Goal: Transaction & Acquisition: Purchase product/service

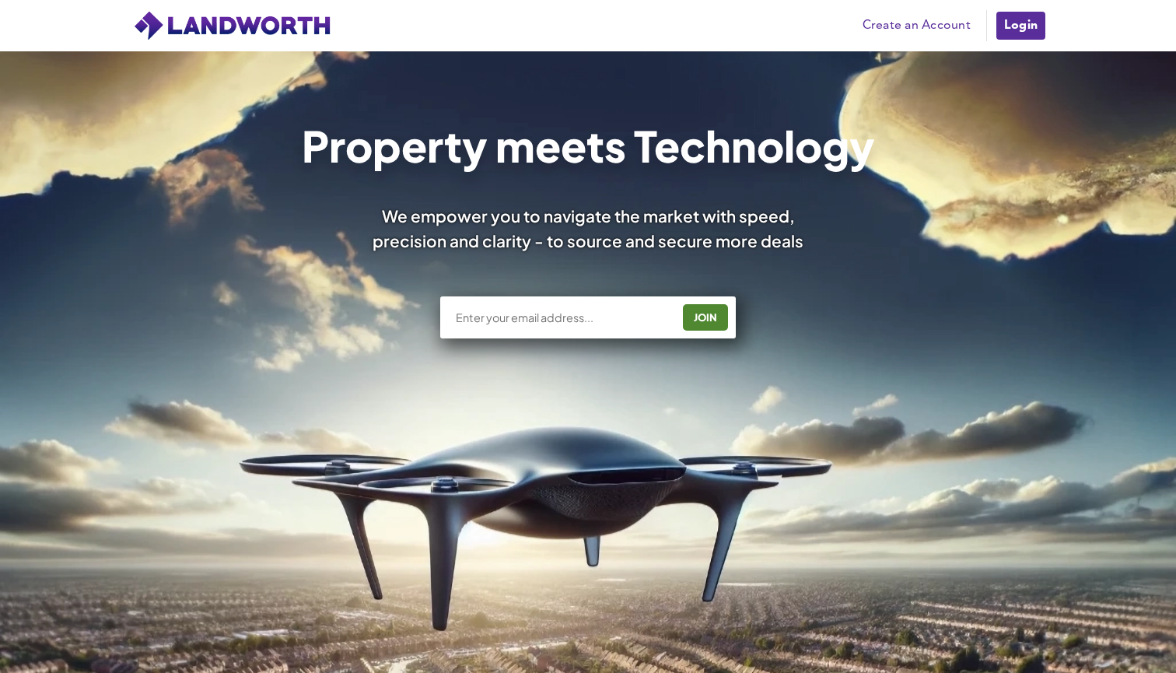
click at [607, 320] on input "text" at bounding box center [562, 318] width 217 height 16
type input "[EMAIL_ADDRESS][PERSON_NAME][DOMAIN_NAME]"
click at [712, 317] on div "JOIN" at bounding box center [705, 317] width 36 height 25
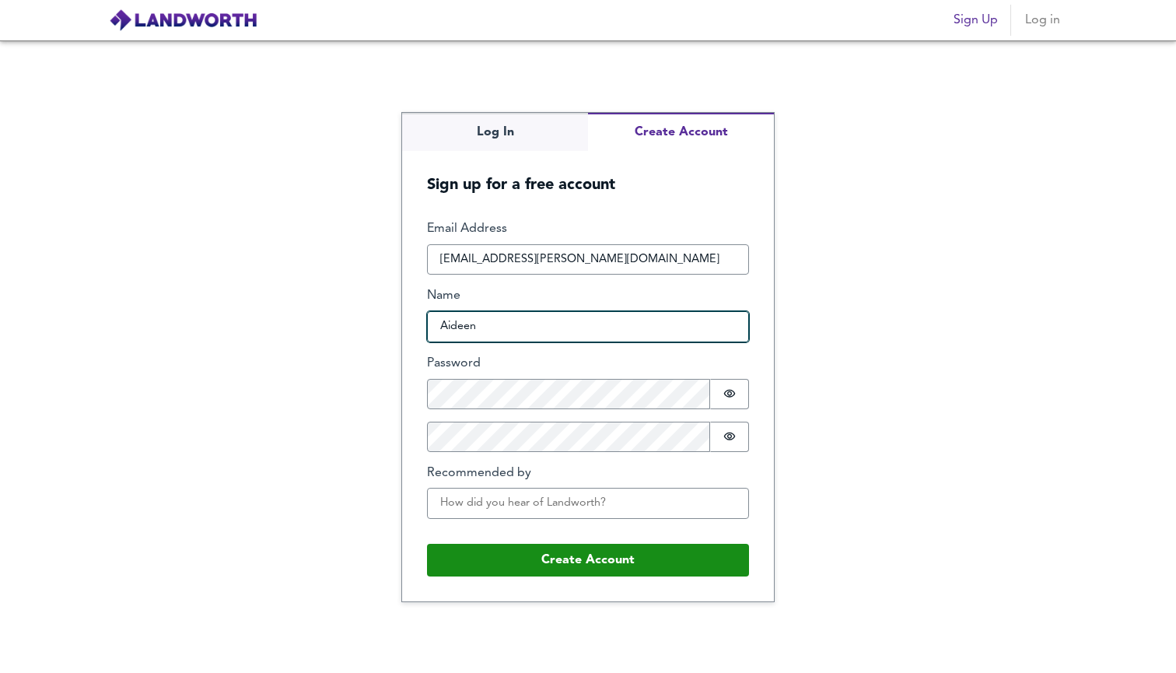
type input "Aideen"
click at [521, 142] on div "Log In Create Account Sign up for a free account Email Address aideen.connolly.…" at bounding box center [588, 356] width 1176 height 632
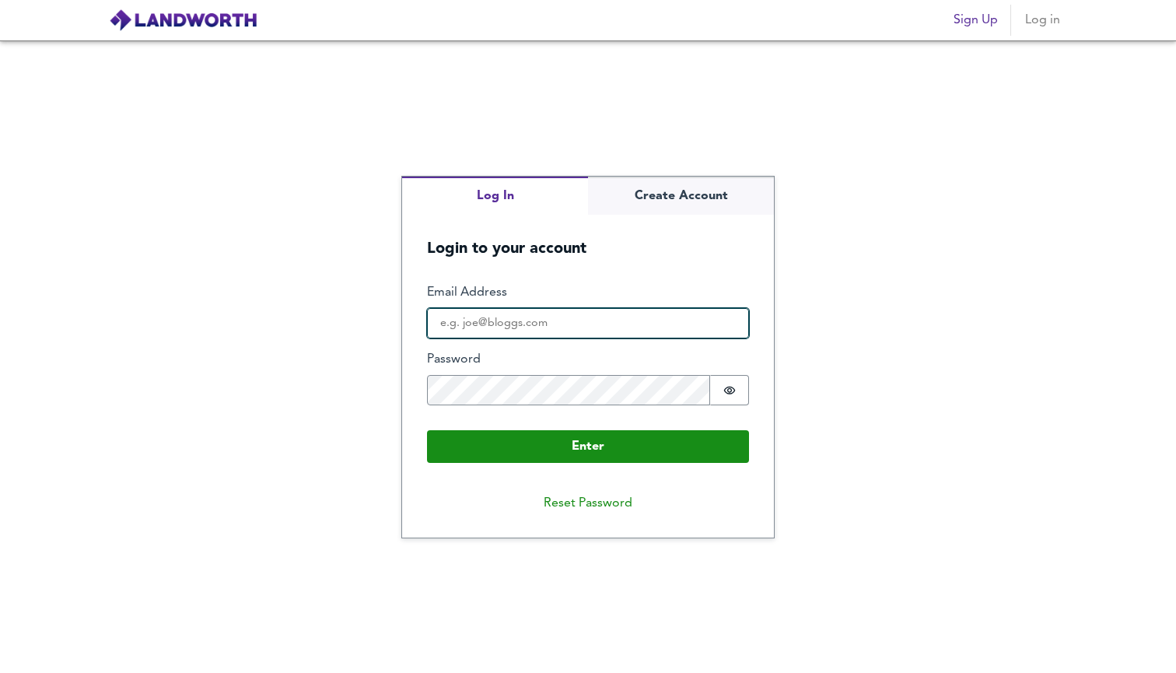
type input "aideen.connolly.1@gmail.com"
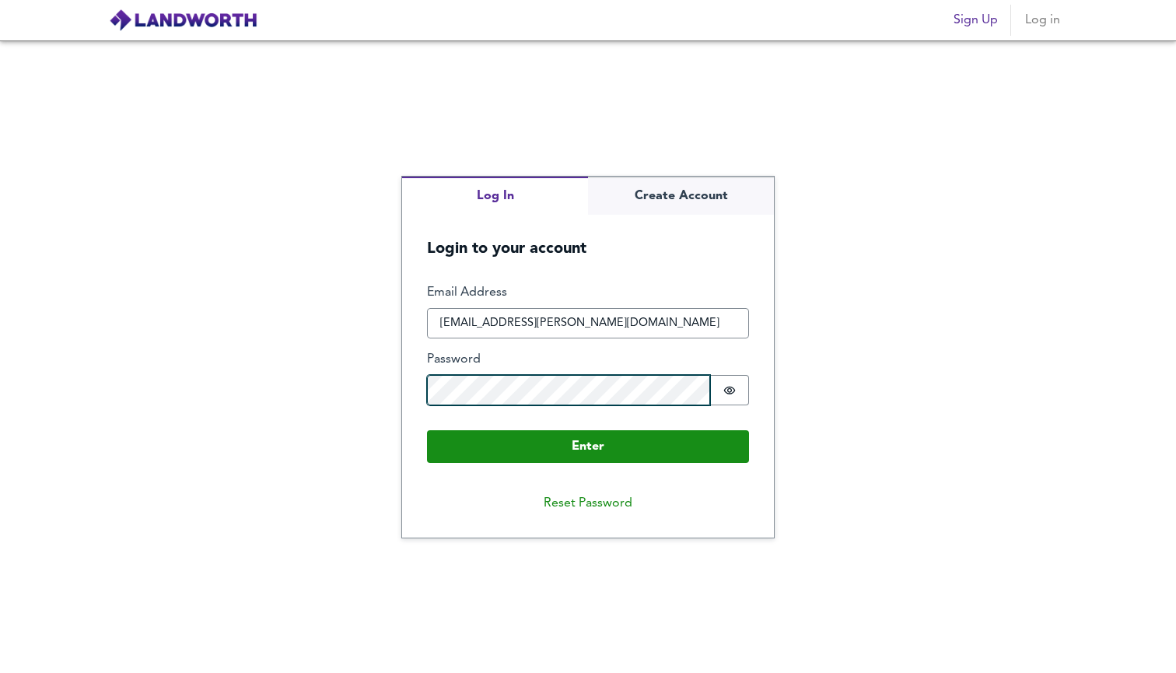
click at [588, 445] on button "Enter" at bounding box center [588, 446] width 322 height 33
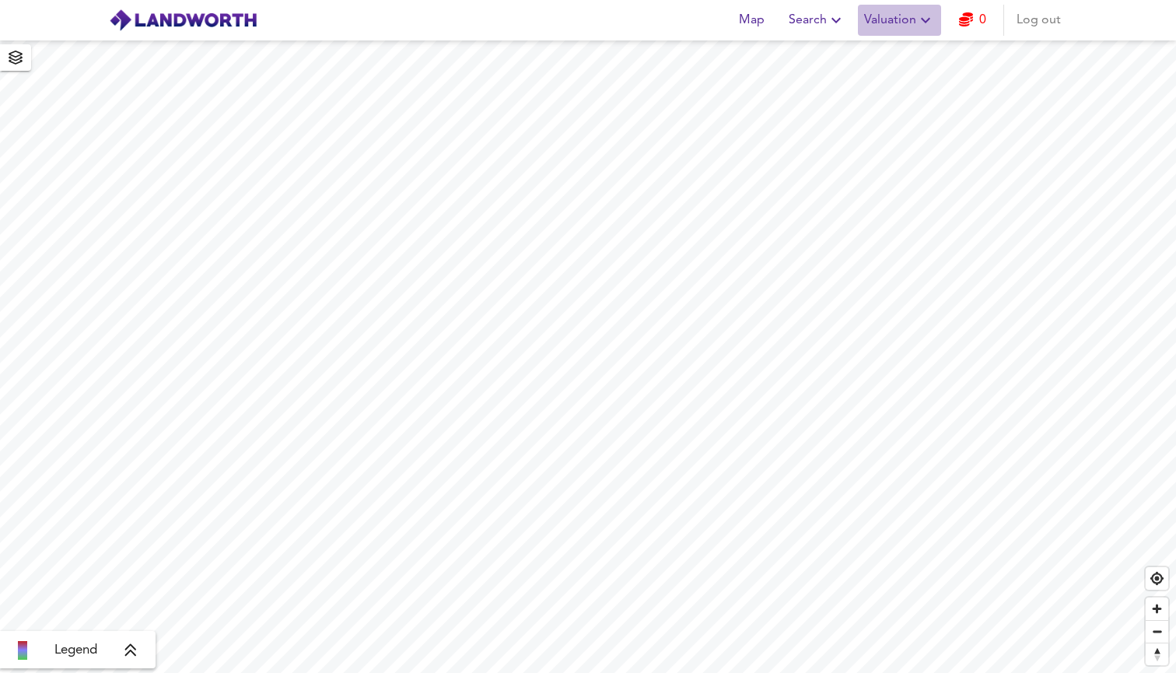
click at [908, 21] on span "Valuation" at bounding box center [899, 20] width 71 height 22
click at [909, 21] on span "Valuation" at bounding box center [899, 20] width 71 height 22
click at [813, 14] on span "Search" at bounding box center [817, 20] width 57 height 22
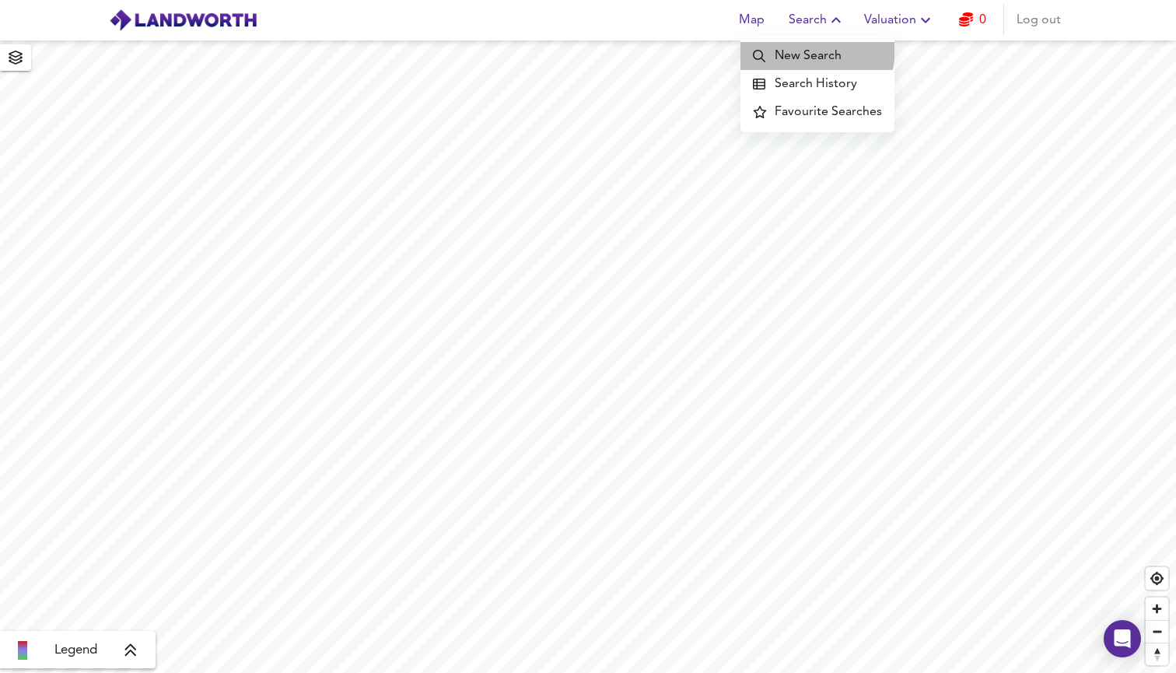
click at [807, 50] on li "New Search" at bounding box center [817, 56] width 154 height 28
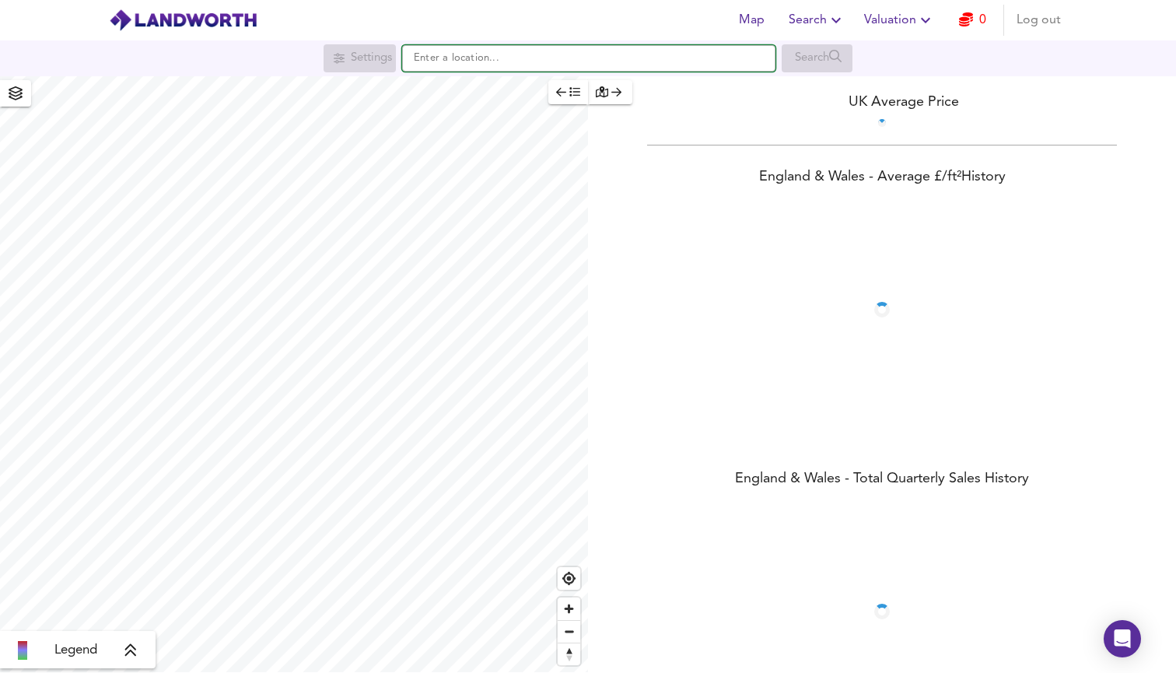
click at [665, 48] on input "text" at bounding box center [588, 58] width 373 height 26
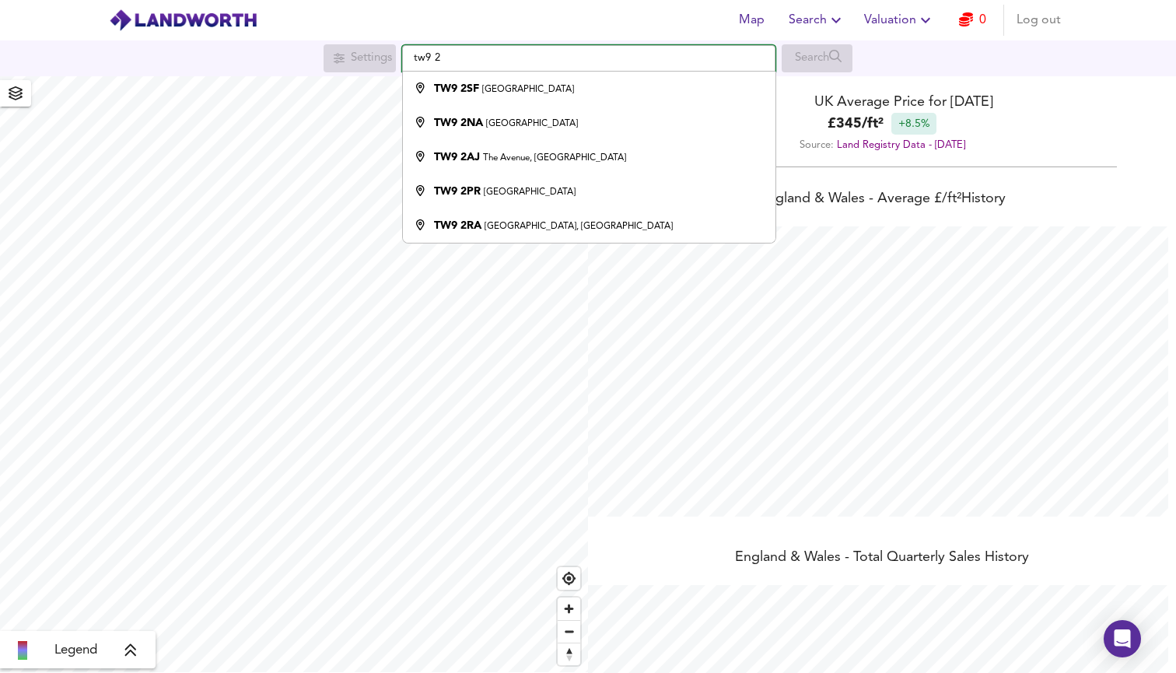
scroll to position [673, 1176]
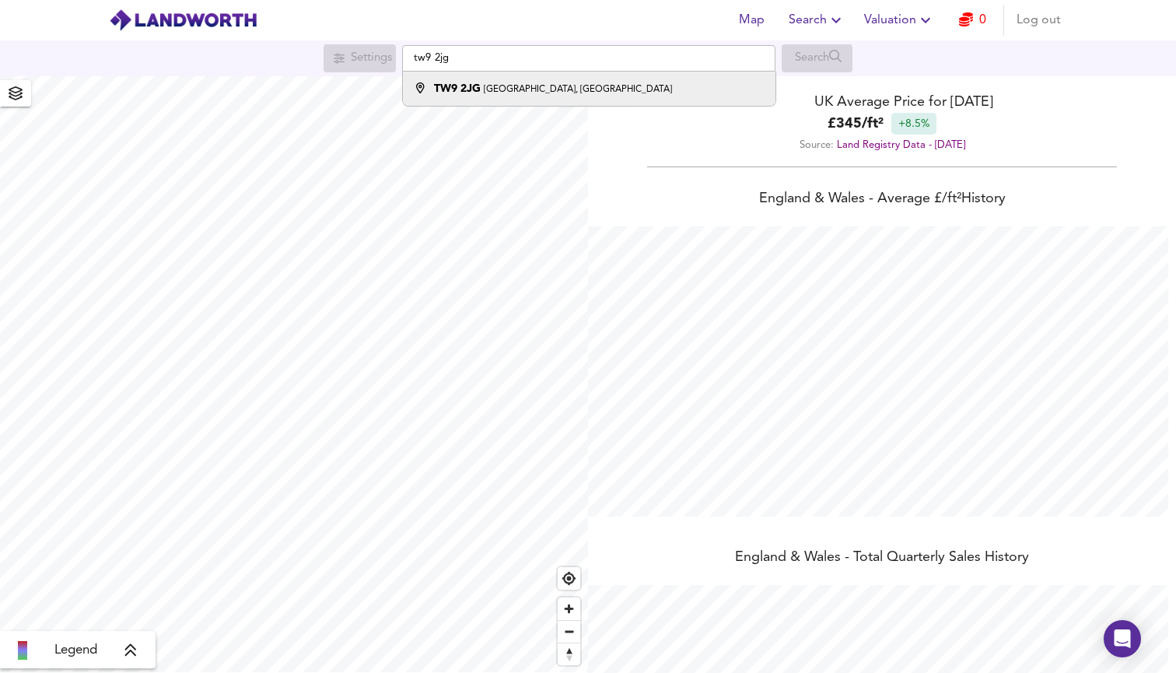
click at [679, 84] on div "TW9 2JG Lower Mortlake Road, Richmond" at bounding box center [585, 89] width 357 height 16
type input "Lower Mortlake Road, Richmond TW9 2JG"
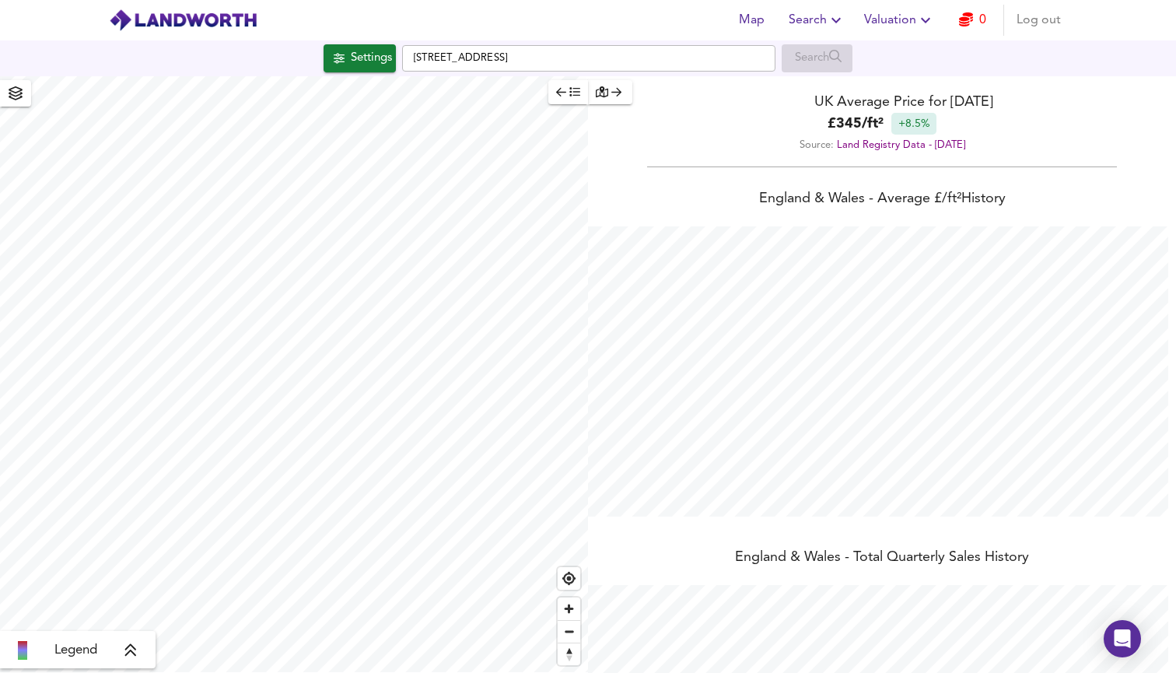
checkbox input "false"
checkbox input "true"
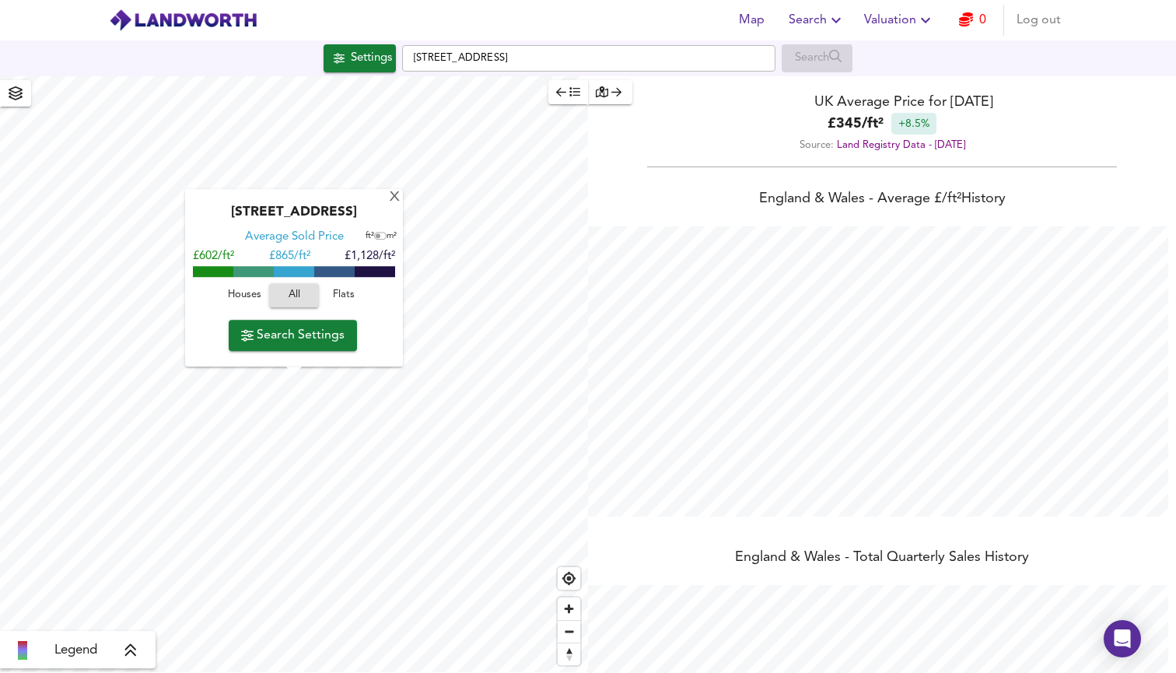
click at [348, 295] on span "Flats" at bounding box center [344, 296] width 42 height 18
drag, startPoint x: 199, startPoint y: 260, endPoint x: 216, endPoint y: 260, distance: 17.1
click at [216, 260] on span "£575/ft²" at bounding box center [213, 257] width 41 height 12
copy span "575"
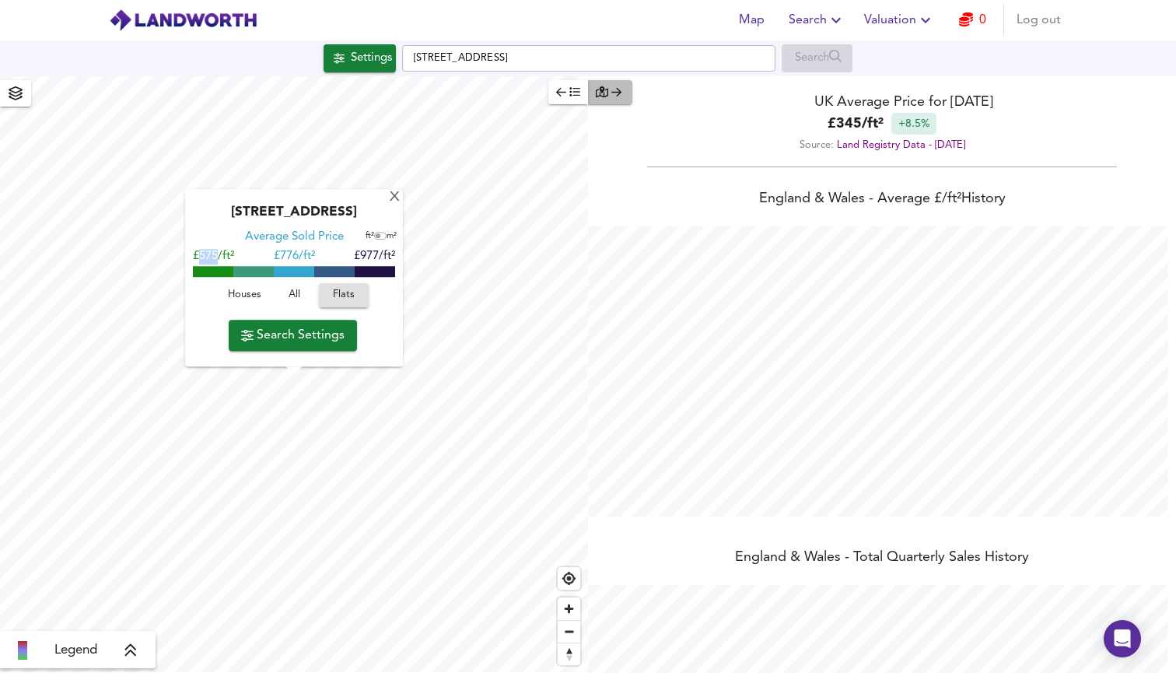
click at [606, 95] on icon "button" at bounding box center [602, 91] width 12 height 11
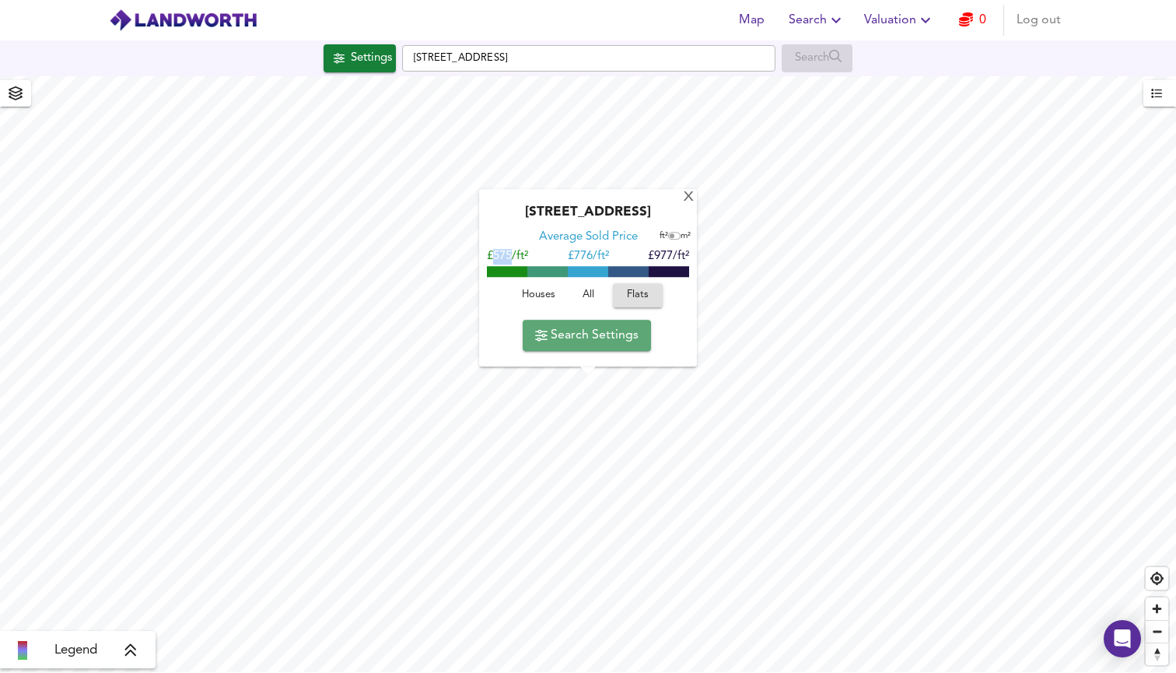
click at [582, 332] on span "Search Settings" at bounding box center [586, 335] width 103 height 22
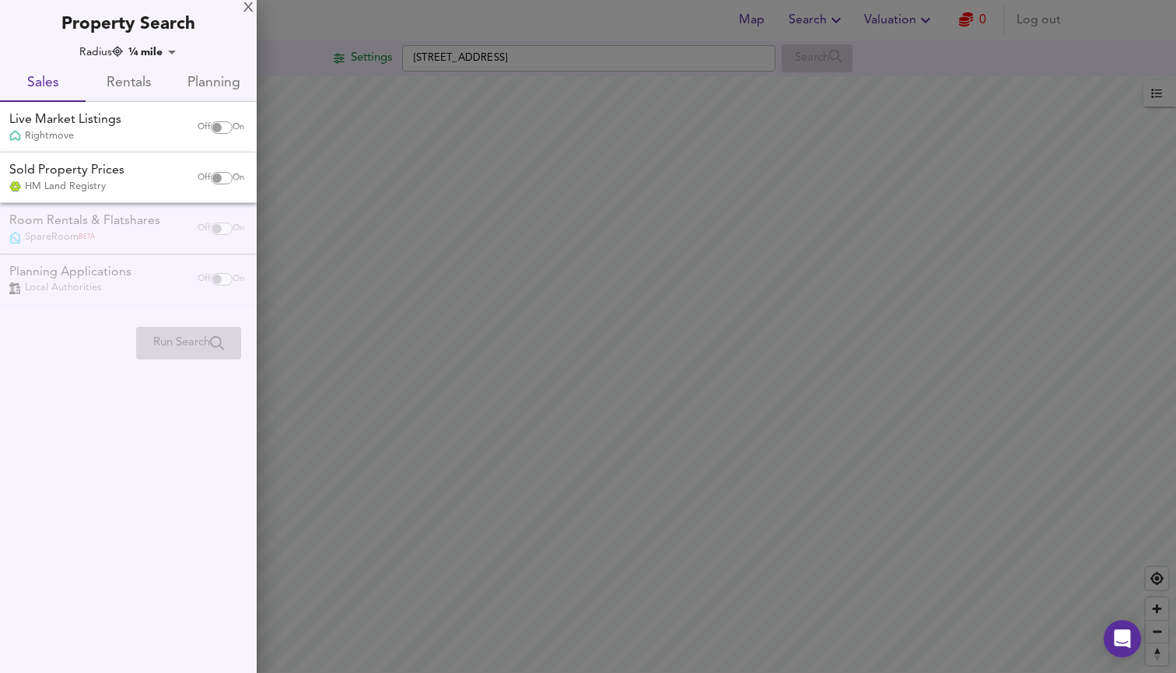
click at [215, 123] on input "checkbox" at bounding box center [216, 127] width 37 height 12
checkbox input "true"
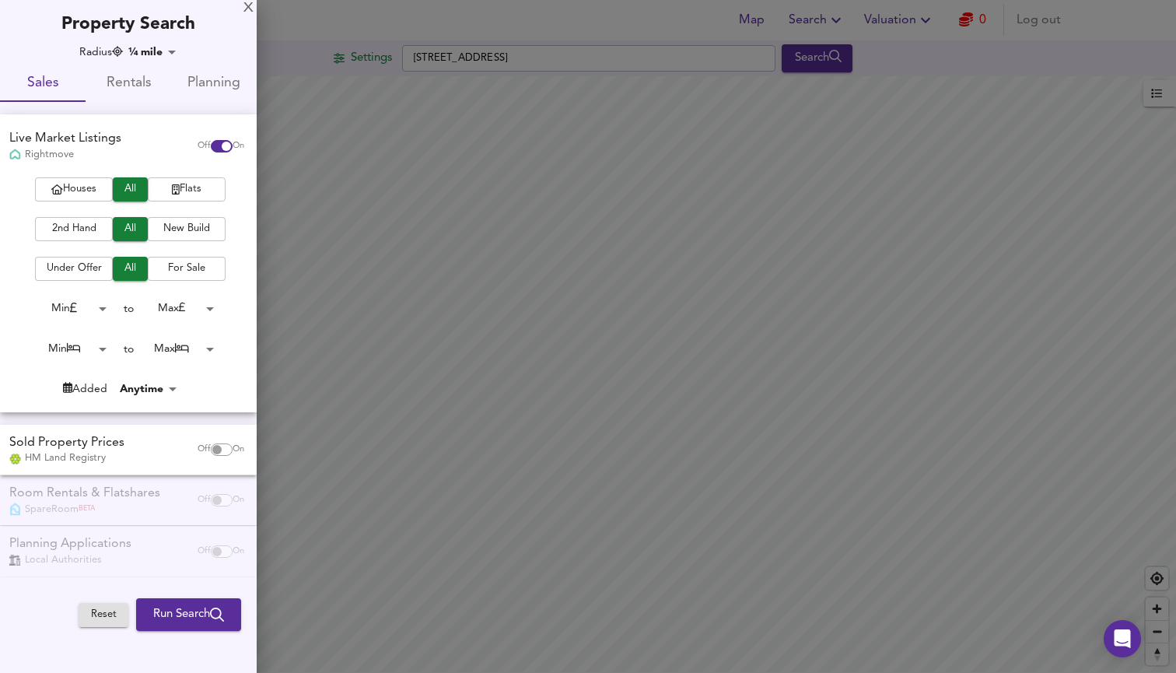
click at [207, 191] on span "Flats" at bounding box center [187, 189] width 62 height 18
click at [200, 264] on span "For Sale" at bounding box center [187, 269] width 62 height 18
click at [185, 337] on body "Map Search Valuation 0 Log out Settings Lower Mortlake Road, Richmond TW9 2JG S…" at bounding box center [588, 336] width 1176 height 673
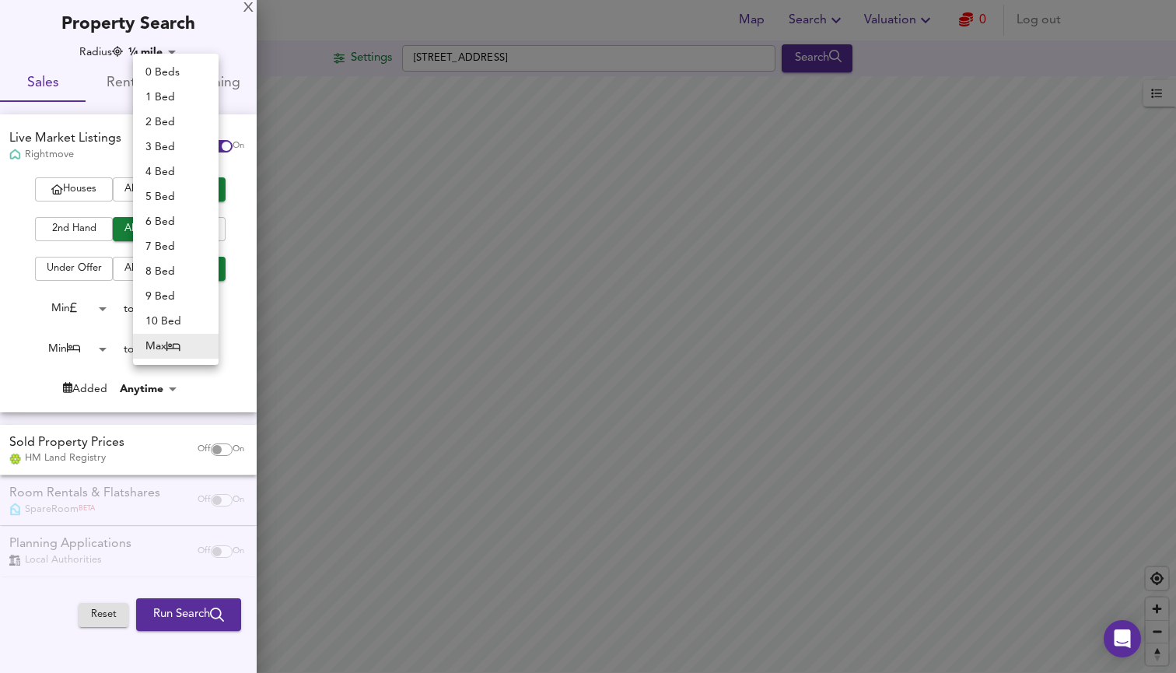
click at [224, 376] on div at bounding box center [588, 336] width 1176 height 673
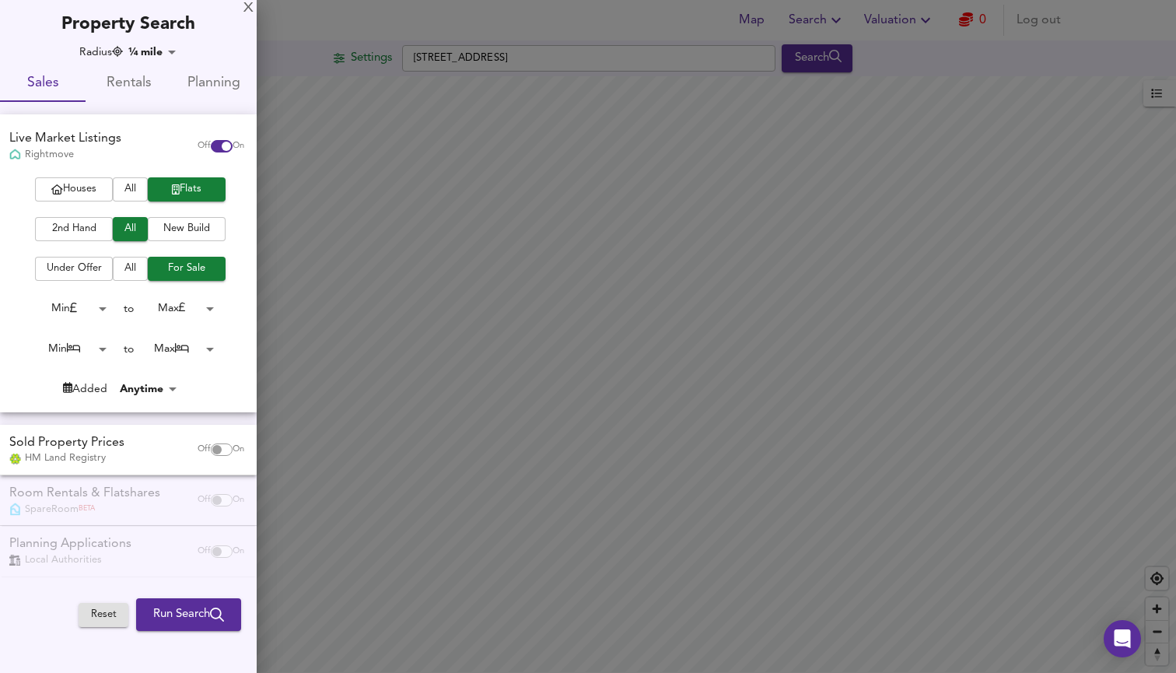
click at [183, 612] on span "Run Search" at bounding box center [188, 614] width 71 height 20
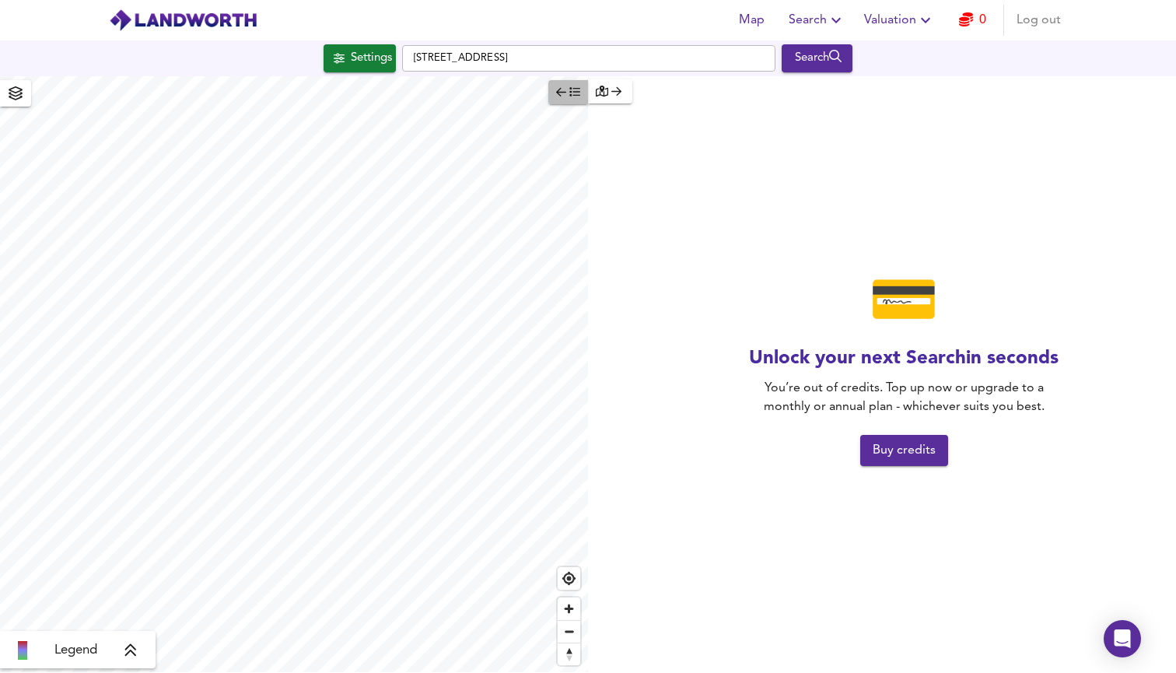
click at [572, 101] on button "button" at bounding box center [568, 92] width 40 height 24
